Goal: Browse casually: Explore the website without a specific task or goal

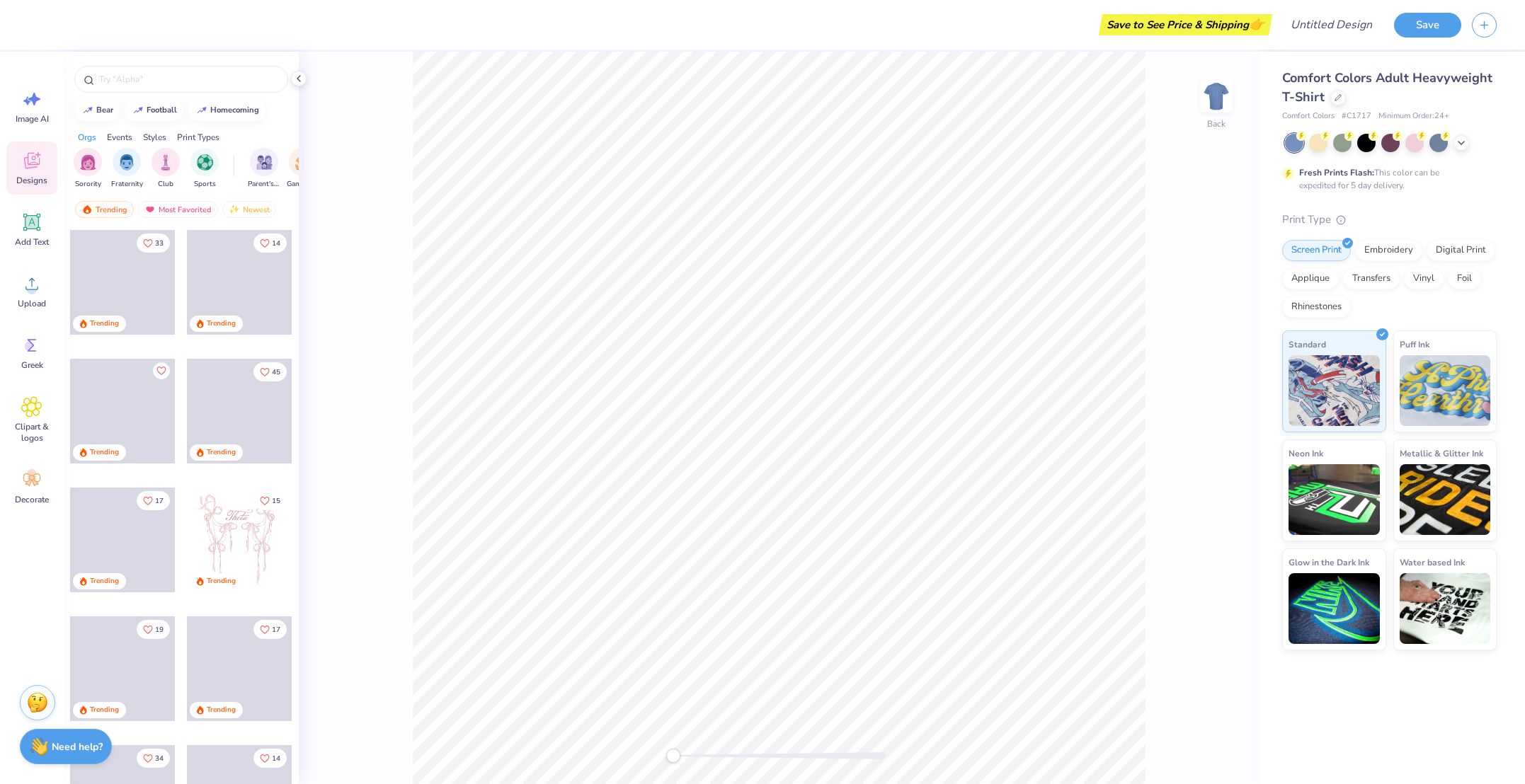
click at [39, 165] on icon at bounding box center [32, 161] width 22 height 22
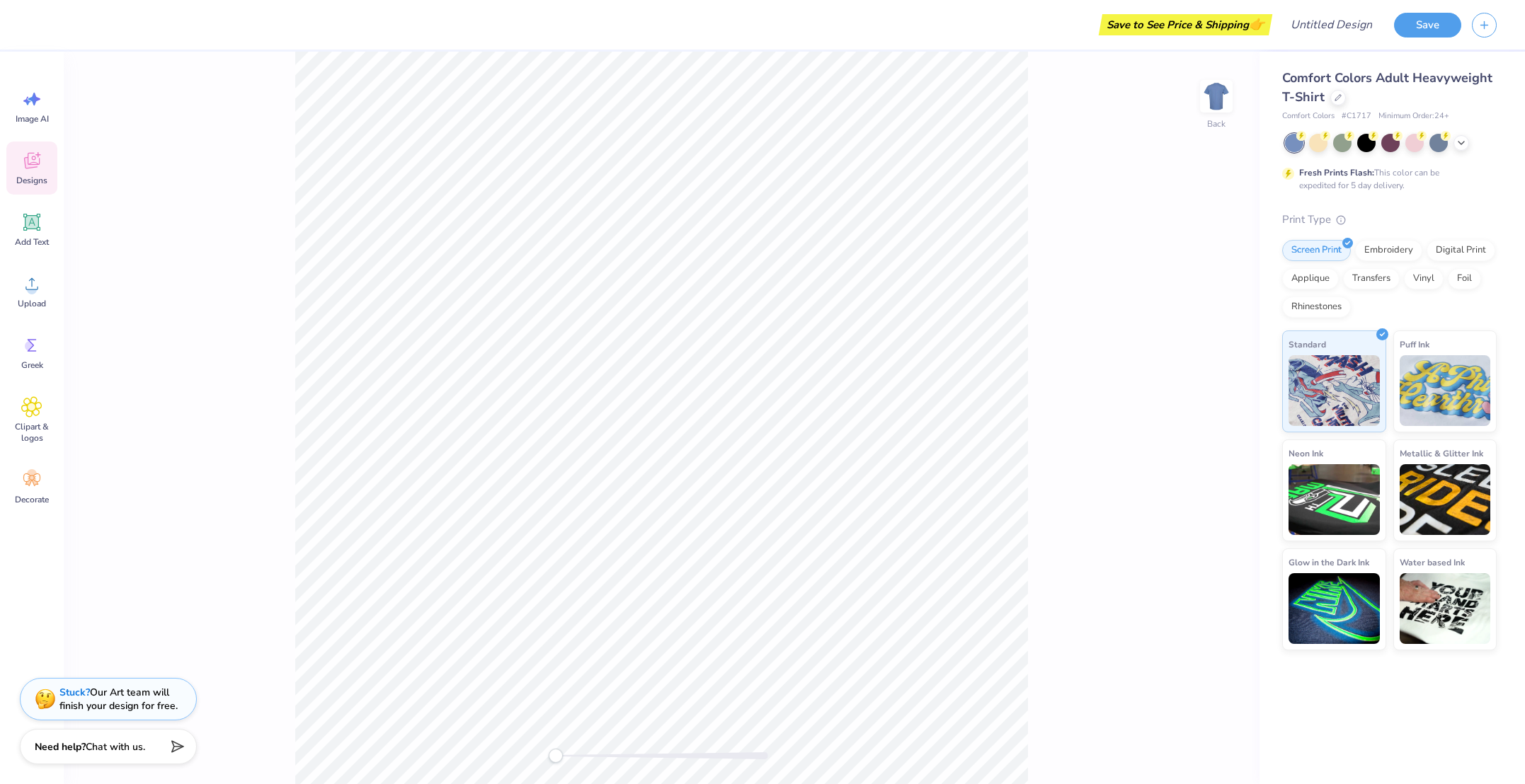
click at [36, 164] on icon at bounding box center [31, 161] width 15 height 16
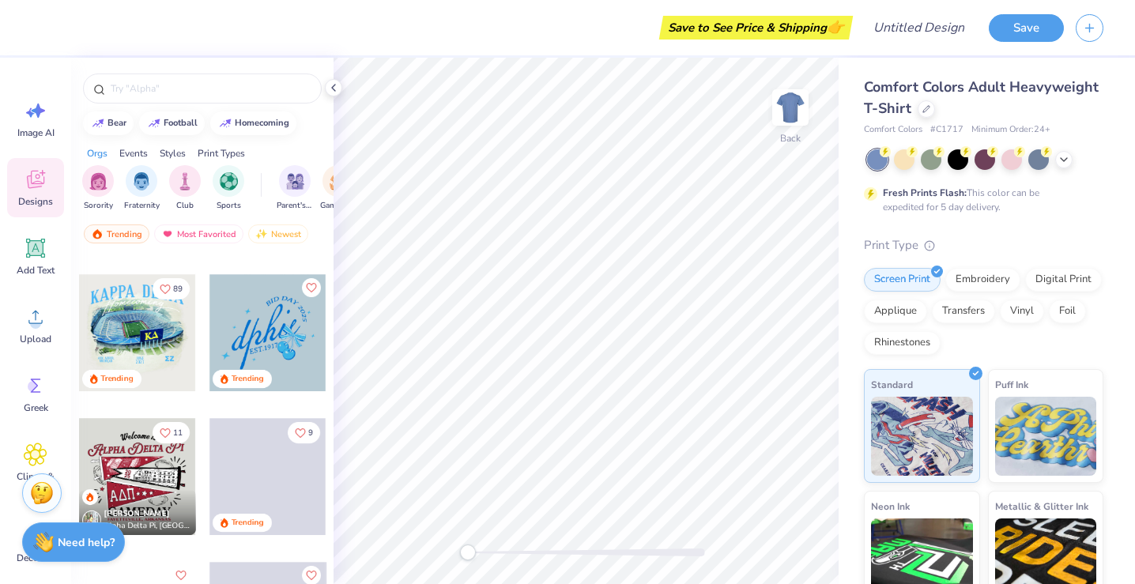
scroll to position [2415, 0]
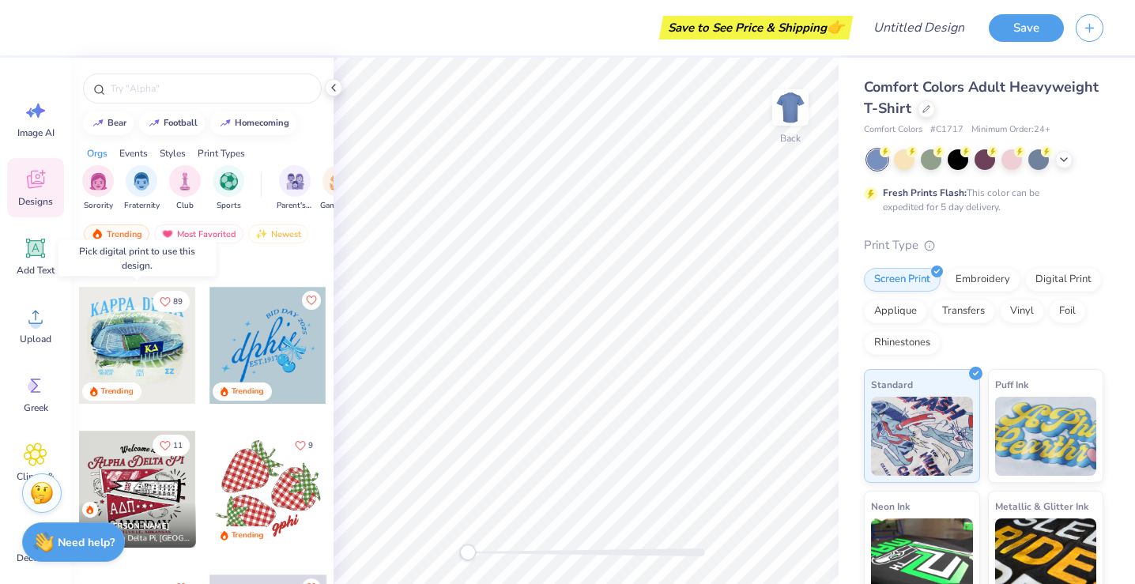
click at [168, 389] on div "Trending" at bounding box center [137, 392] width 117 height 21
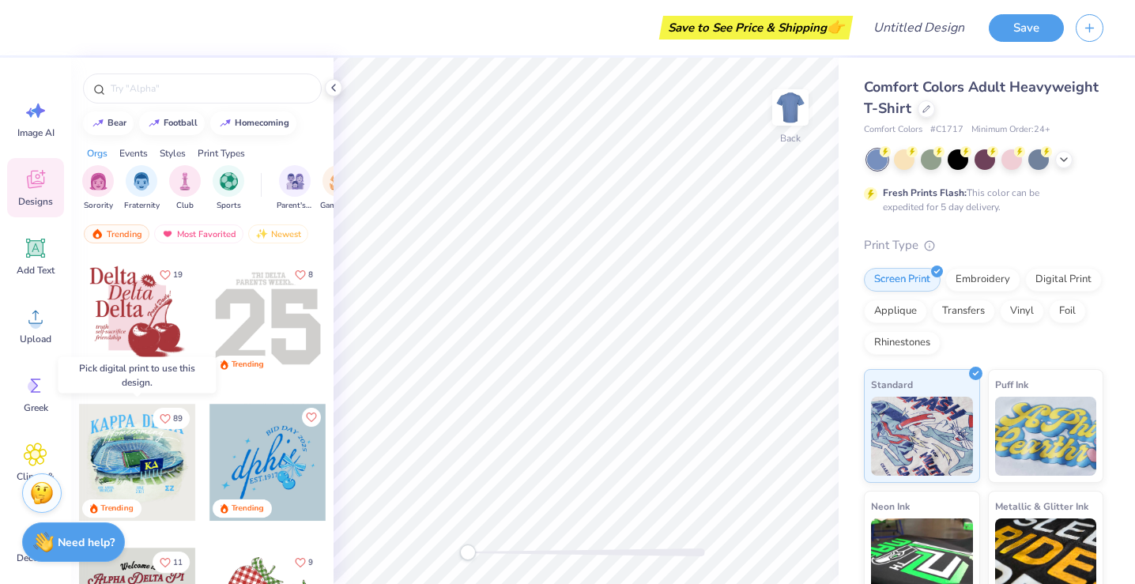
click at [158, 471] on div at bounding box center [137, 462] width 117 height 117
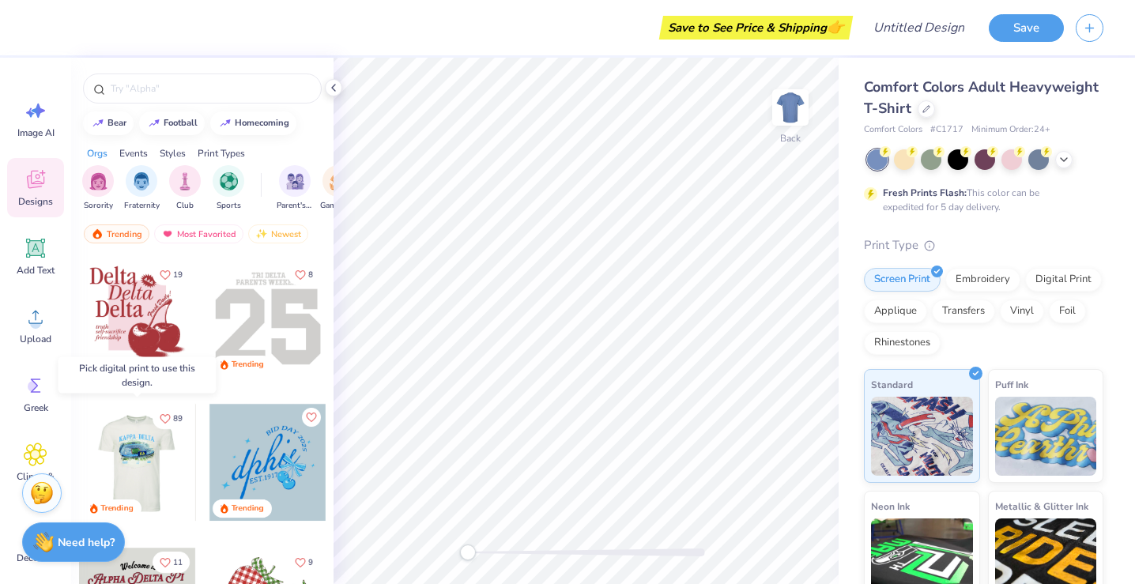
click at [134, 471] on div at bounding box center [136, 462] width 117 height 117
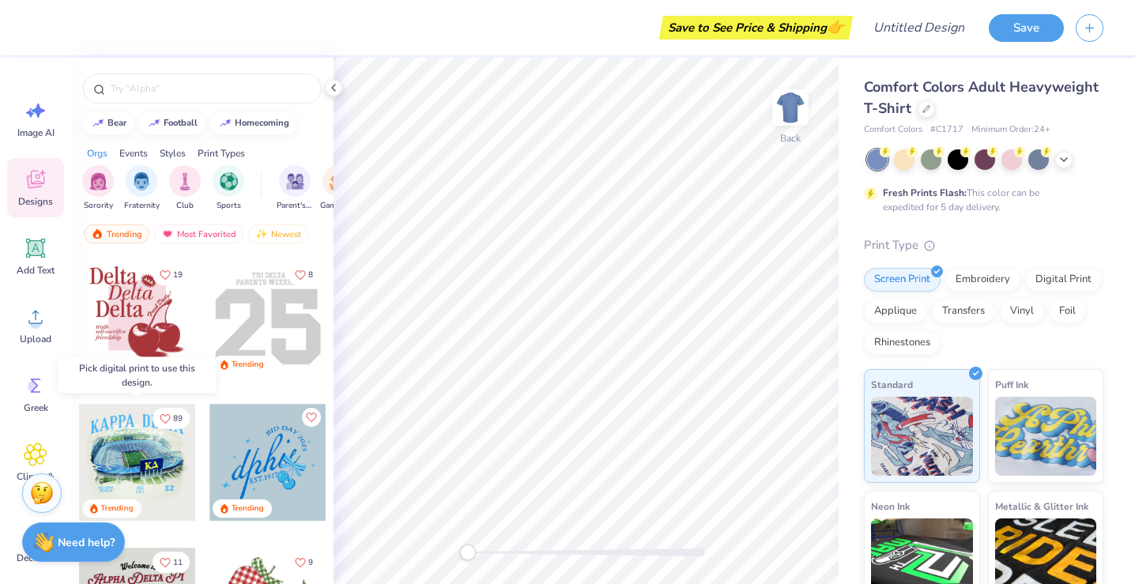
click at [134, 469] on div at bounding box center [137, 462] width 117 height 117
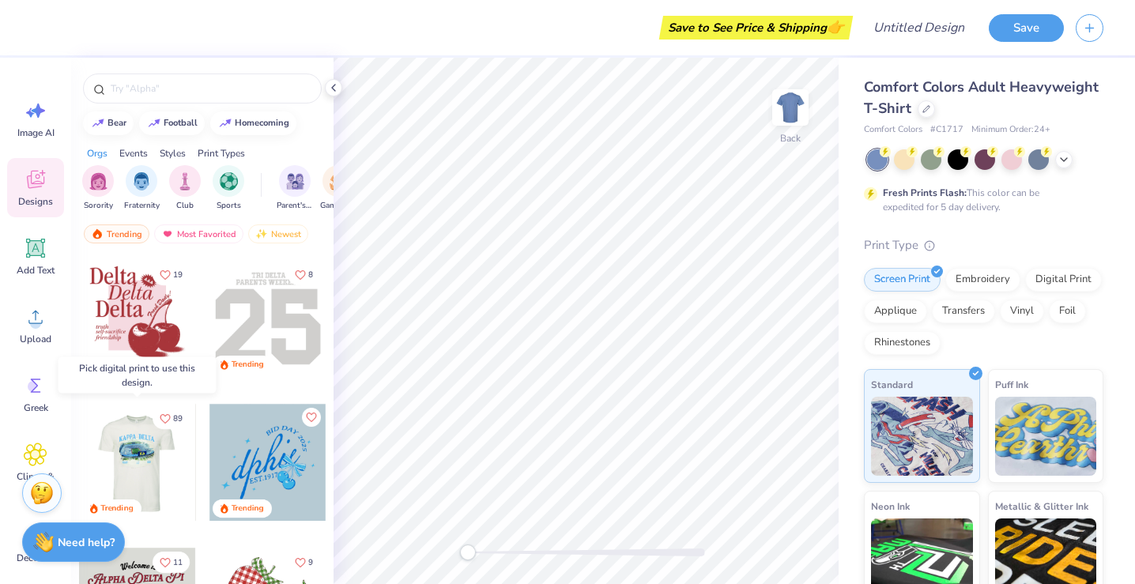
click at [127, 494] on div at bounding box center [136, 462] width 117 height 117
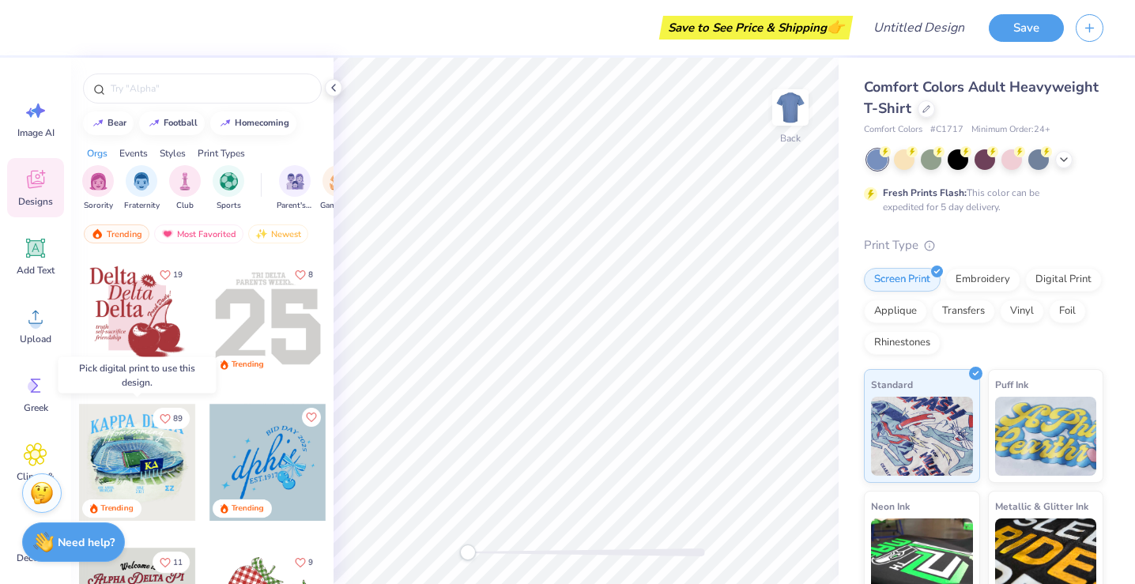
click at [127, 494] on div at bounding box center [254, 462] width 351 height 117
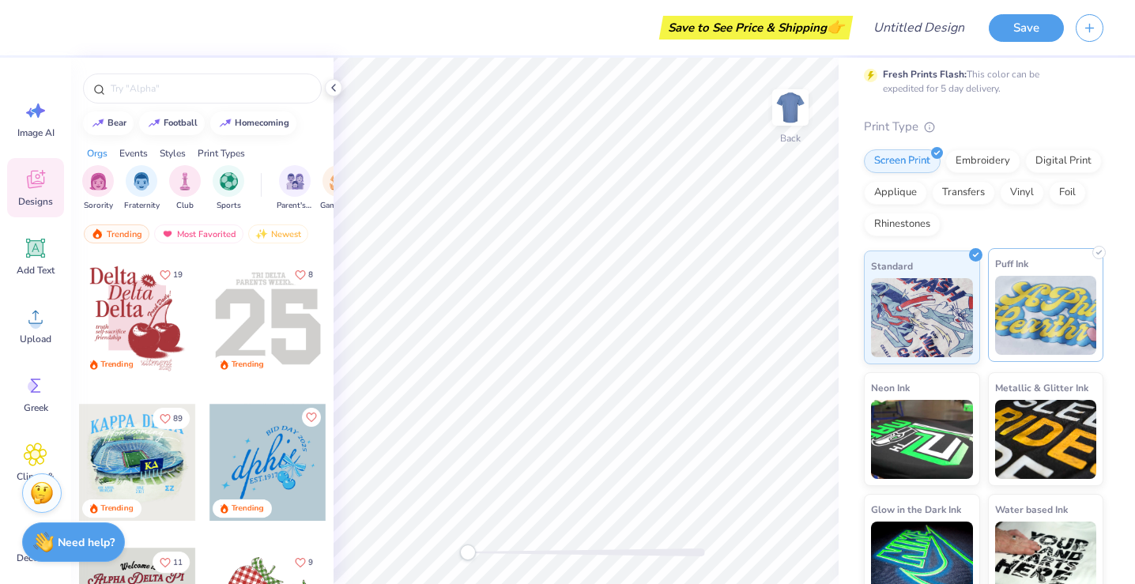
scroll to position [142, 0]
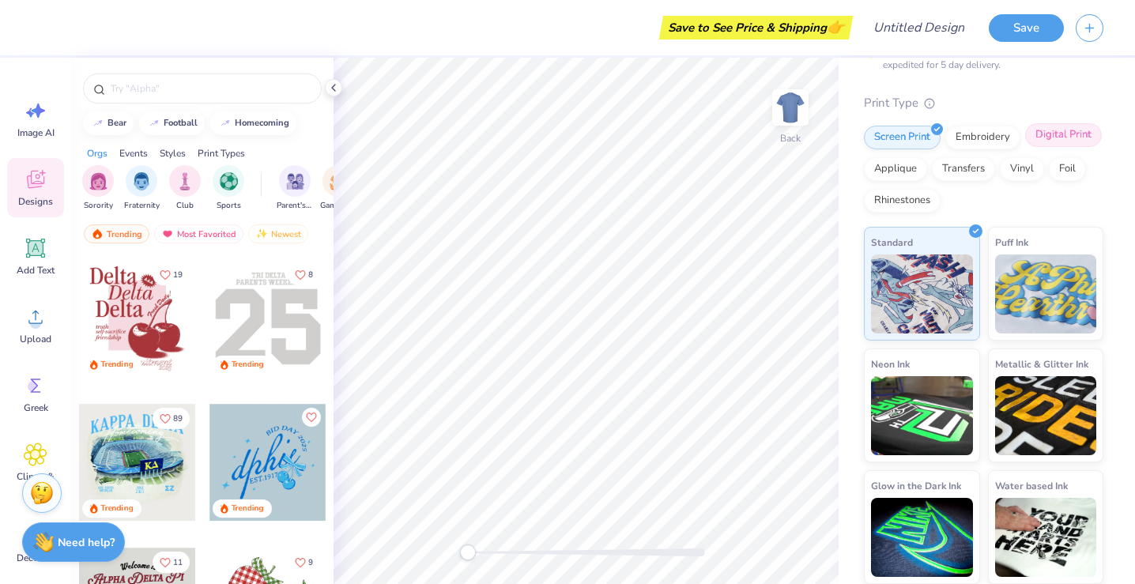
click at [1061, 126] on div "Digital Print" at bounding box center [1063, 135] width 77 height 24
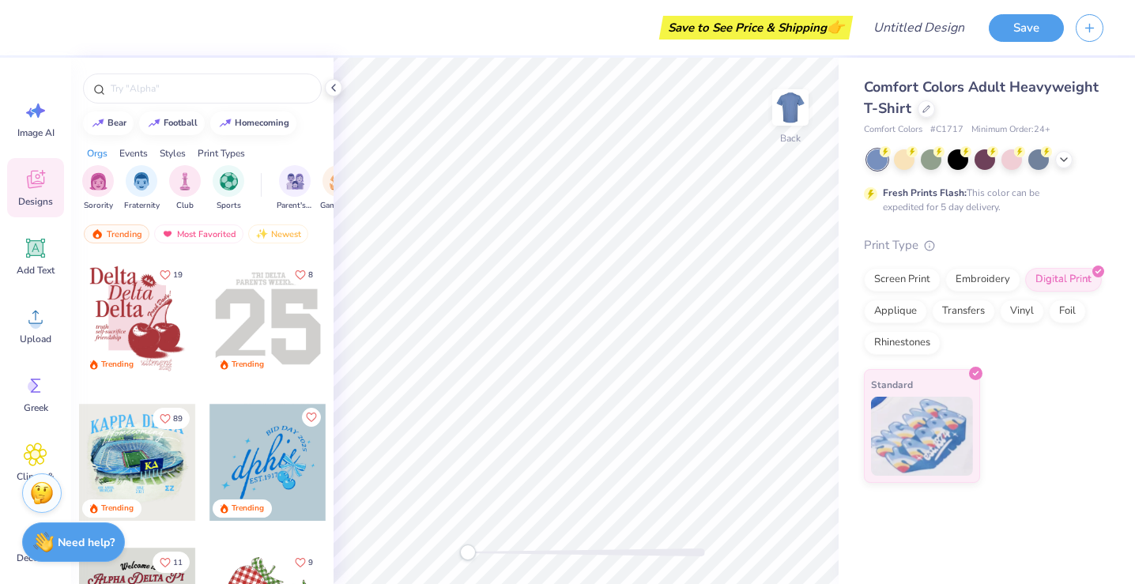
click at [155, 466] on div at bounding box center [137, 462] width 117 height 117
